Goal: Task Accomplishment & Management: Use online tool/utility

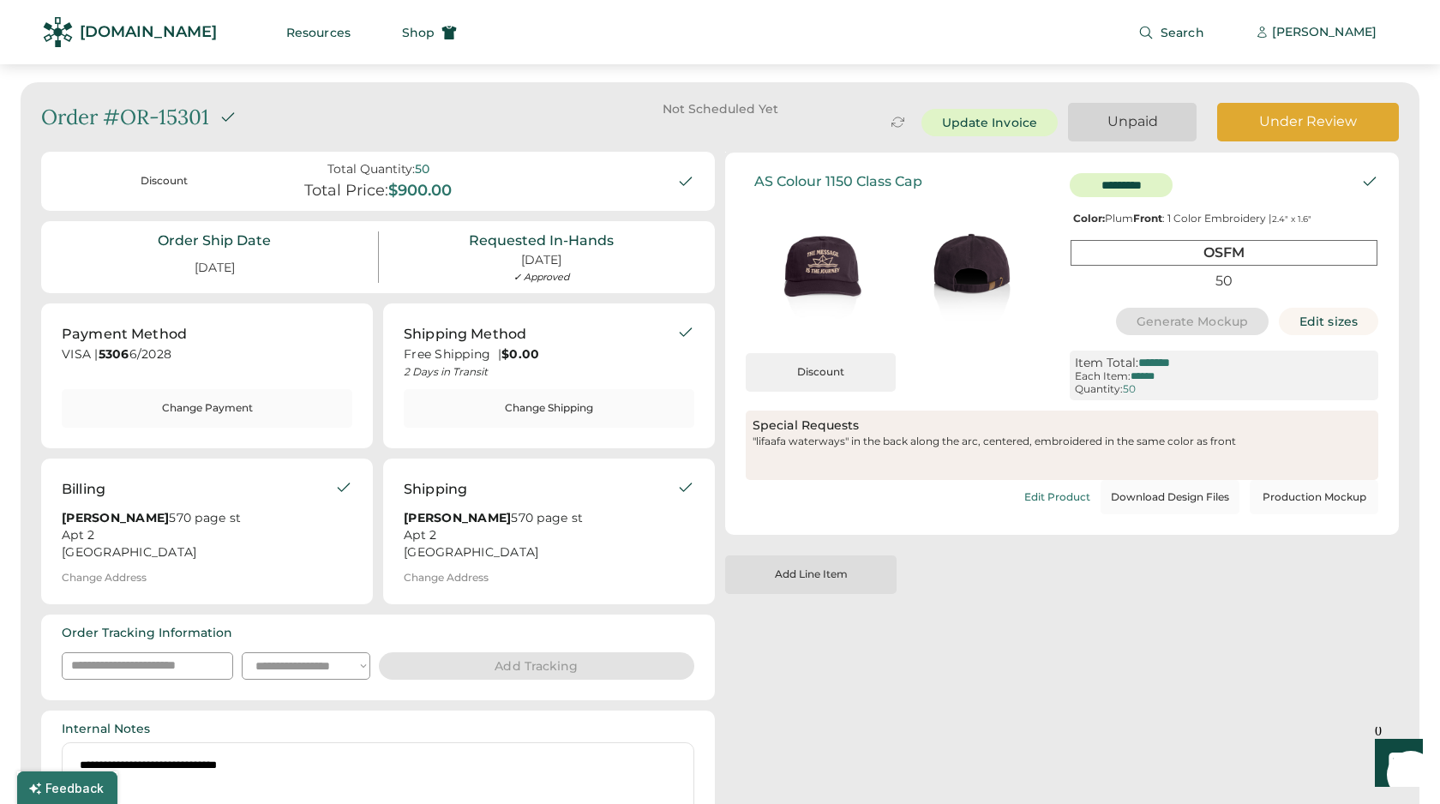
click at [824, 372] on div "Discount" at bounding box center [820, 372] width 136 height 15
click at [824, 372] on div "Remove?" at bounding box center [821, 367] width 80 height 15
click at [1293, 514] on button "Production Mockup" at bounding box center [1313, 497] width 129 height 34
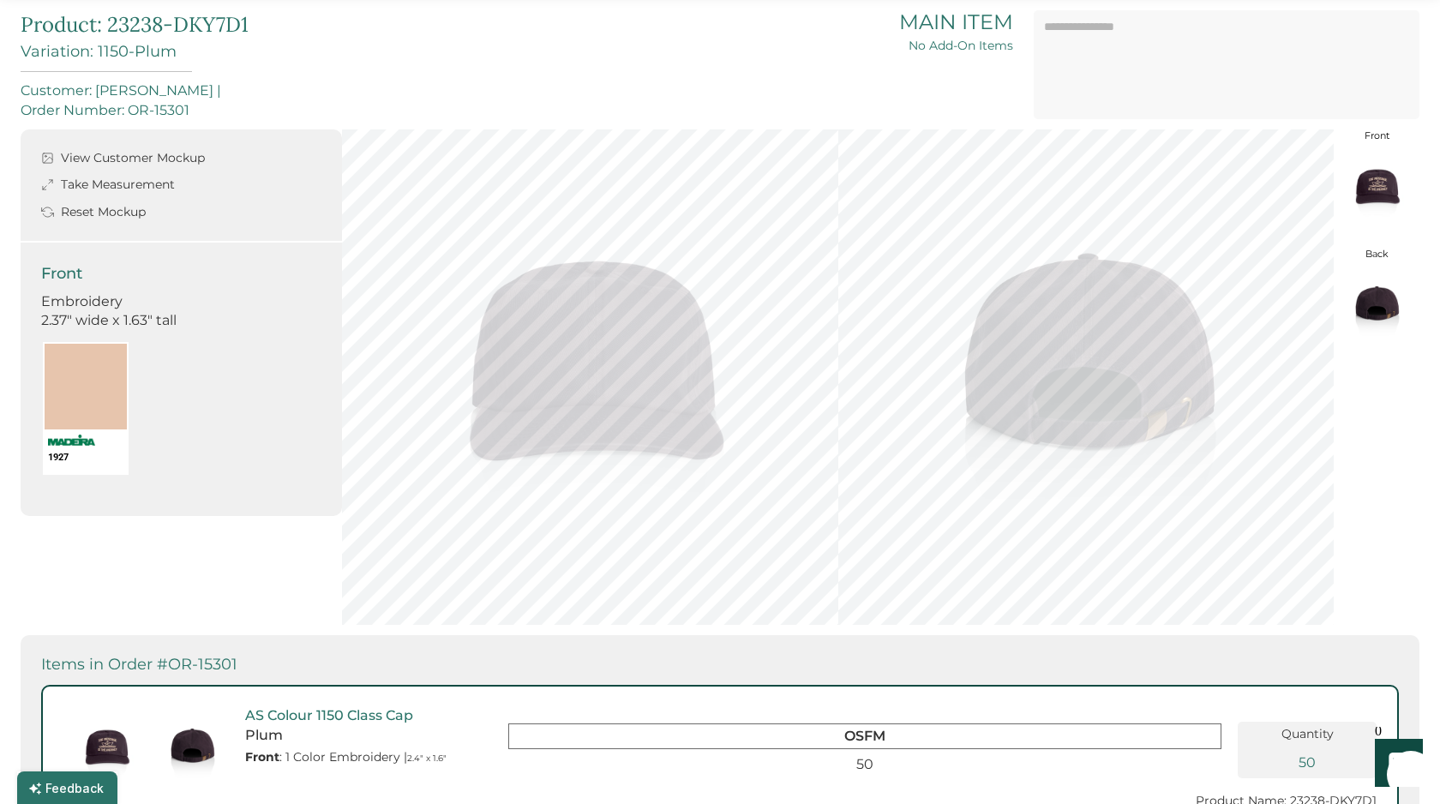
click at [81, 205] on div "Reset Mockup" at bounding box center [103, 212] width 85 height 17
